Goal: Transaction & Acquisition: Purchase product/service

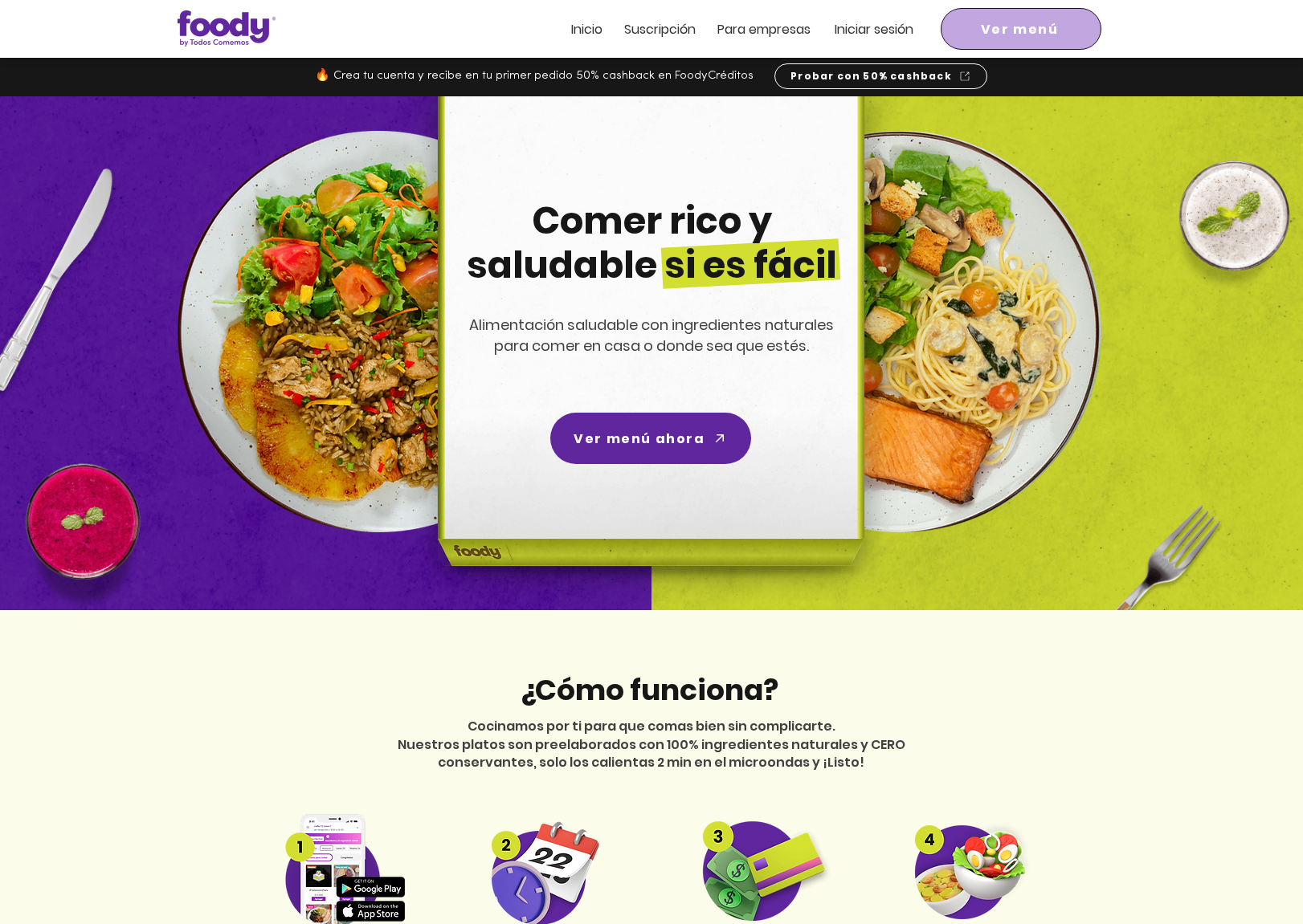
click at [989, 31] on span "Ver menú" at bounding box center [1019, 29] width 78 height 20
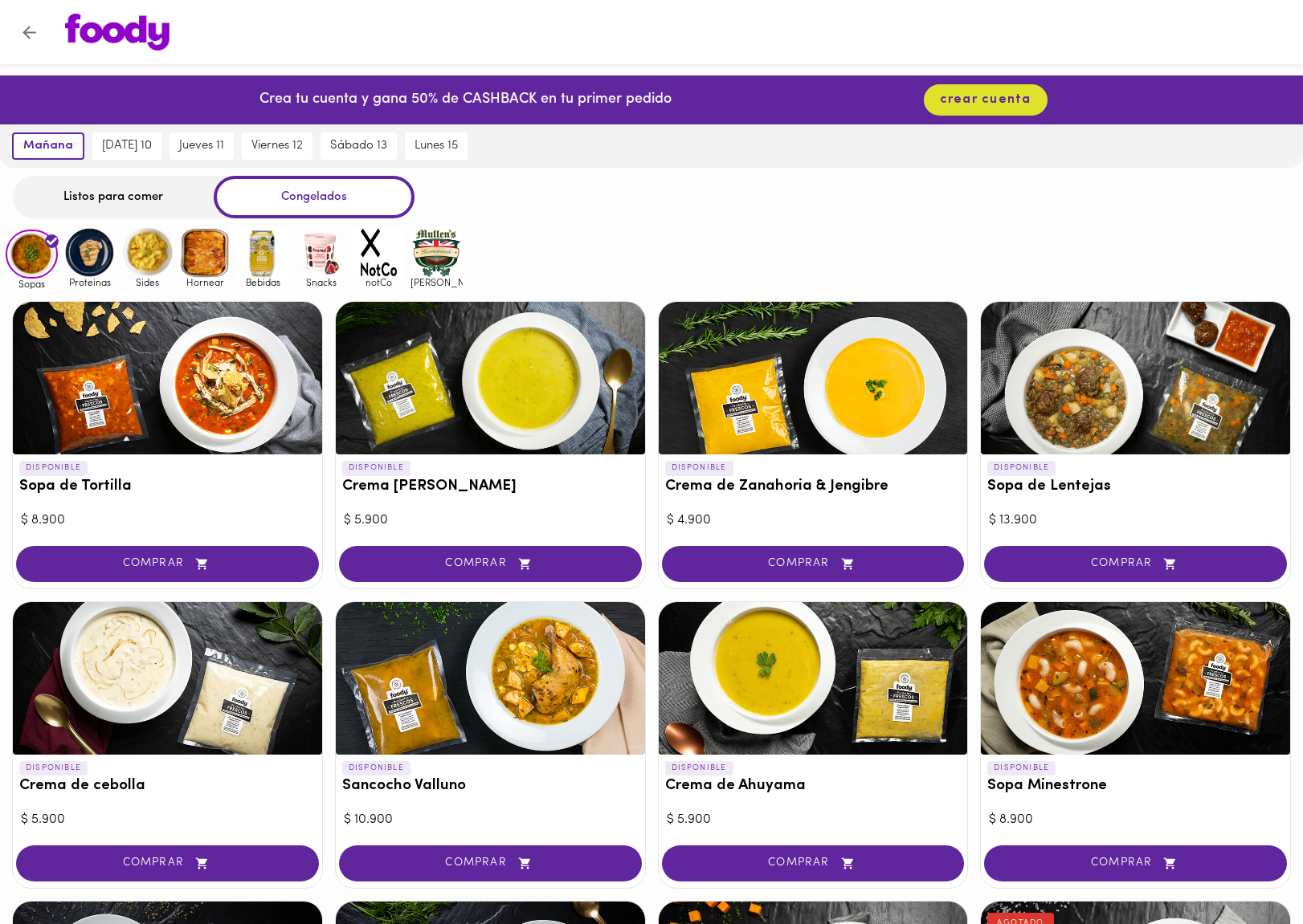
drag, startPoint x: 106, startPoint y: 190, endPoint x: 128, endPoint y: 191, distance: 22.0
click at [106, 190] on div "Listos para comer" at bounding box center [113, 197] width 201 height 42
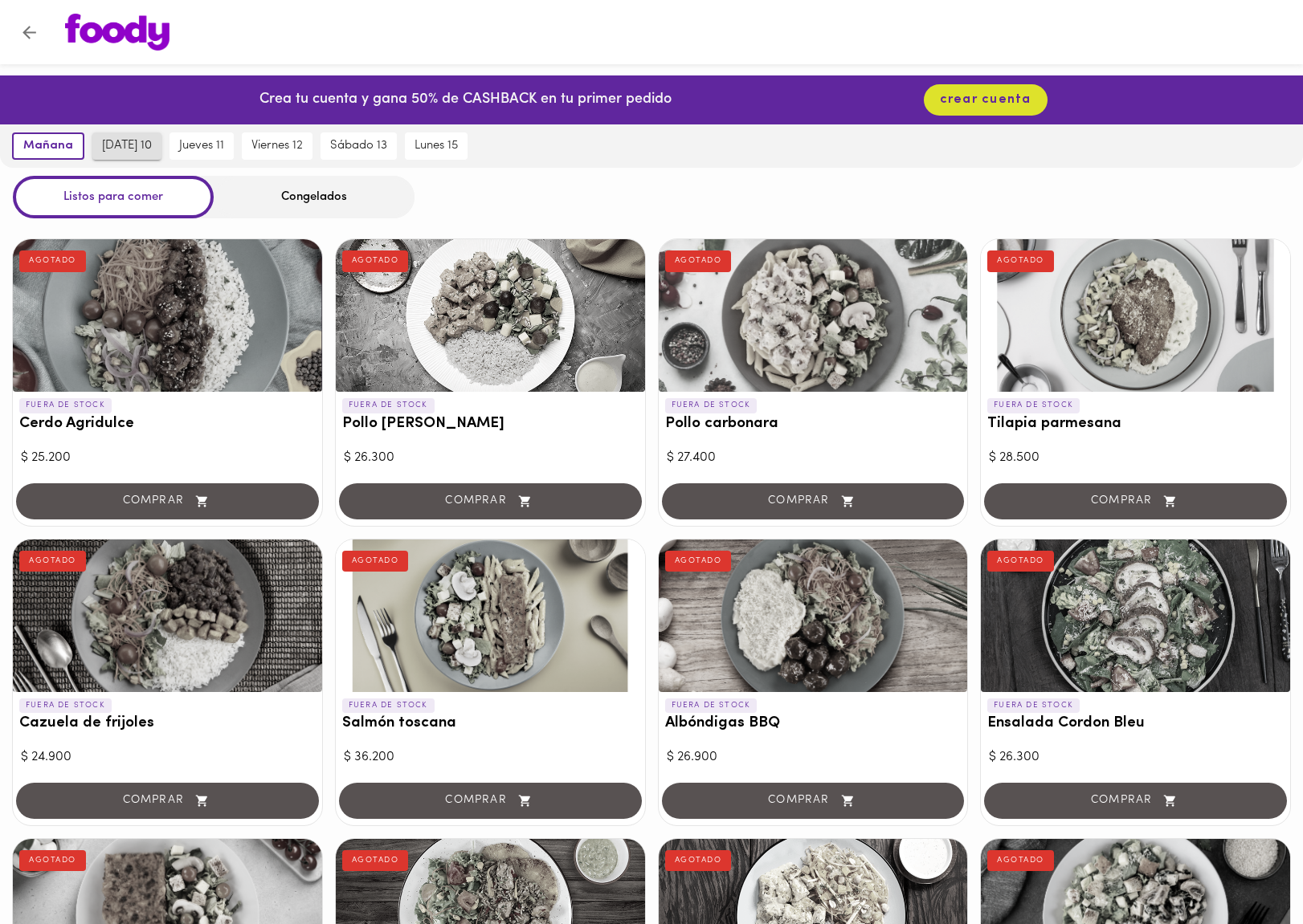
click at [117, 148] on span "miércoles 10" at bounding box center [127, 146] width 50 height 14
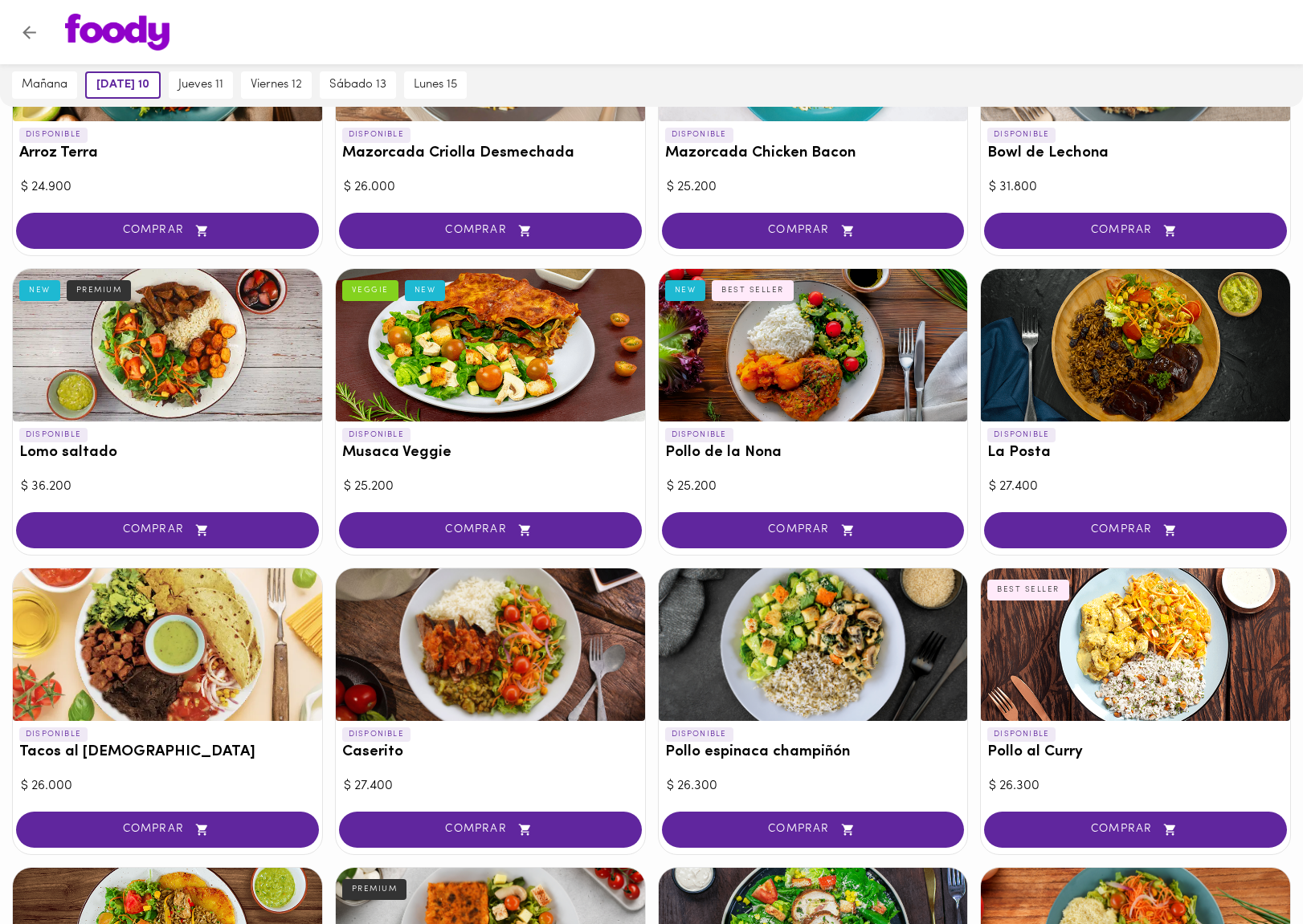
scroll to position [217, 0]
